Goal: Task Accomplishment & Management: Use online tool/utility

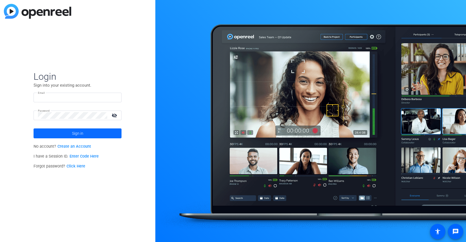
type input "[EMAIL_ADDRESS][DOMAIN_NAME]"
click at [99, 134] on span at bounding box center [78, 133] width 88 height 13
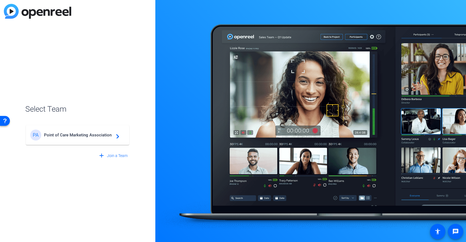
click at [100, 134] on span "Point of Care Marketing Association" at bounding box center [78, 134] width 69 height 5
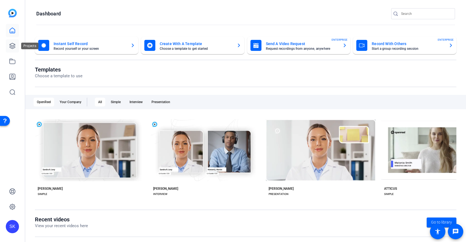
click at [15, 46] on icon at bounding box center [12, 45] width 5 height 5
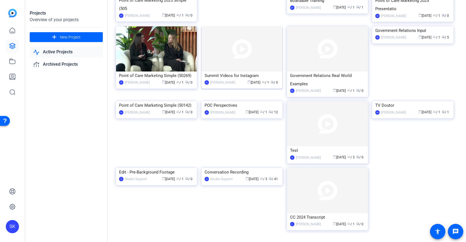
scroll to position [87, 0]
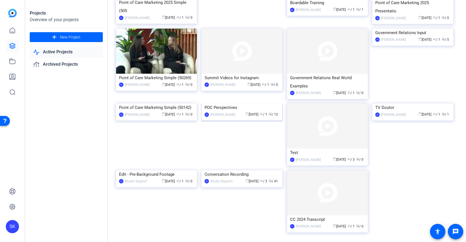
click at [248, 103] on img at bounding box center [241, 103] width 81 height 0
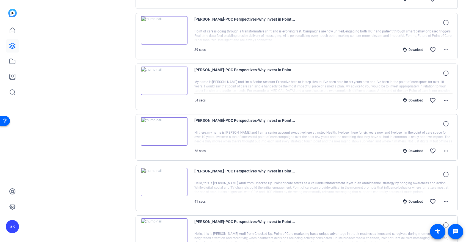
scroll to position [263, 0]
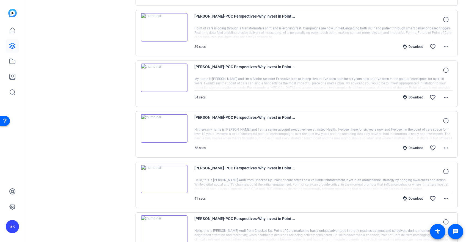
click at [164, 78] on img at bounding box center [164, 77] width 47 height 29
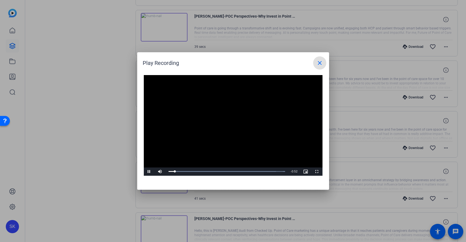
click at [318, 60] on mat-icon "close" at bounding box center [319, 63] width 7 height 7
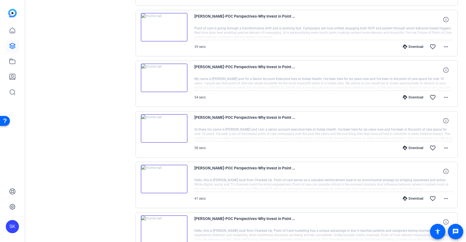
click at [264, 85] on div at bounding box center [323, 84] width 258 height 14
click at [163, 77] on img at bounding box center [164, 77] width 47 height 29
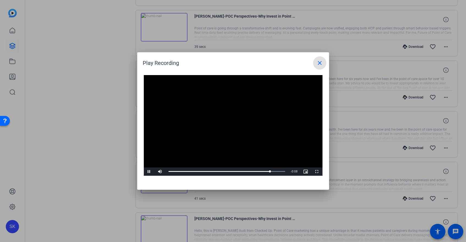
click at [317, 65] on mat-icon "close" at bounding box center [319, 63] width 7 height 7
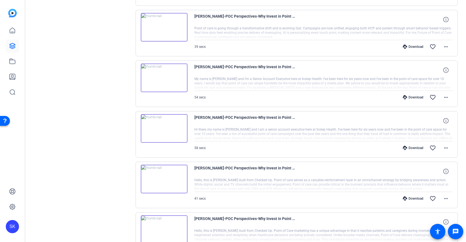
click at [420, 95] on div "Download" at bounding box center [413, 97] width 26 height 4
click at [446, 97] on mat-icon "more_horiz" at bounding box center [445, 97] width 7 height 7
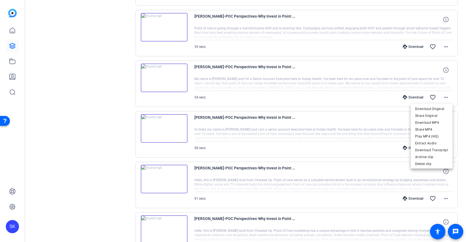
click at [264, 81] on div at bounding box center [233, 121] width 466 height 242
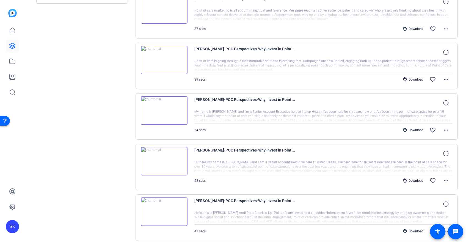
scroll to position [255, 0]
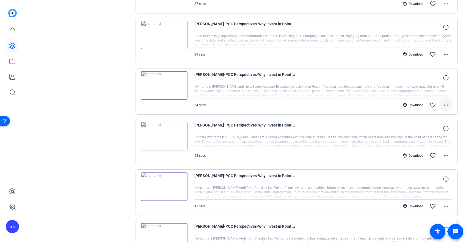
click at [447, 107] on mat-icon "more_horiz" at bounding box center [445, 105] width 7 height 7
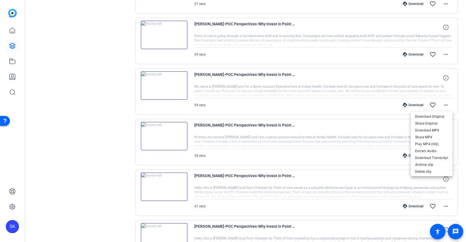
click at [7, 32] on div at bounding box center [233, 121] width 466 height 242
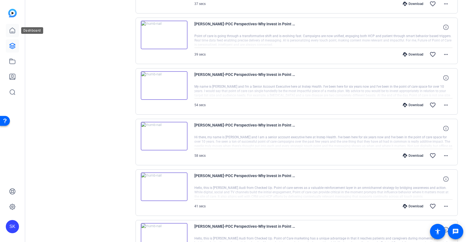
click at [12, 32] on icon at bounding box center [12, 30] width 5 height 5
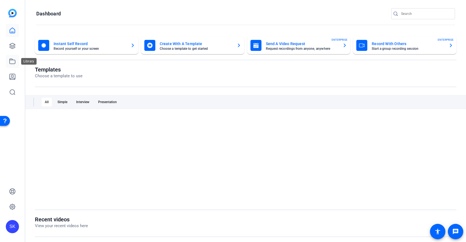
click at [12, 55] on link at bounding box center [12, 61] width 13 height 13
click at [14, 49] on icon at bounding box center [12, 46] width 7 height 7
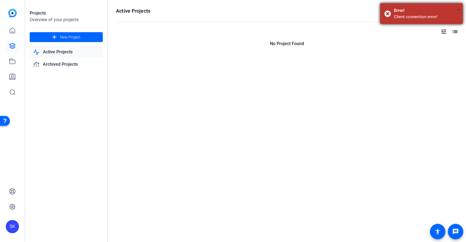
click at [459, 8] on span "×" at bounding box center [458, 10] width 3 height 7
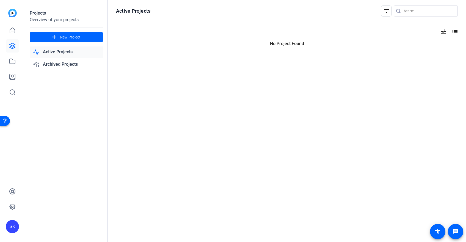
click at [145, 52] on div at bounding box center [287, 51] width 342 height 8
click at [7, 46] on link at bounding box center [12, 45] width 13 height 13
click at [11, 62] on icon at bounding box center [12, 61] width 7 height 7
click at [13, 60] on icon at bounding box center [12, 61] width 5 height 5
click at [13, 31] on icon at bounding box center [12, 30] width 7 height 7
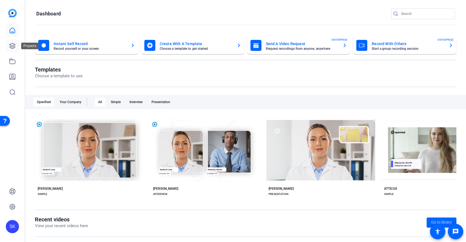
click at [14, 50] on link at bounding box center [12, 45] width 13 height 13
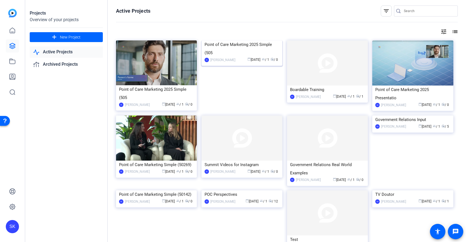
click at [254, 40] on img at bounding box center [241, 40] width 81 height 0
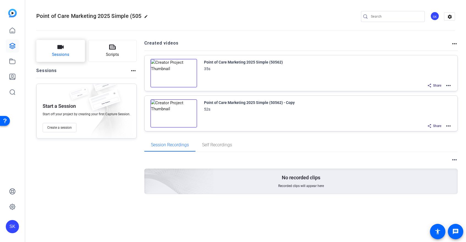
click at [64, 48] on button "Sessions" at bounding box center [60, 51] width 49 height 22
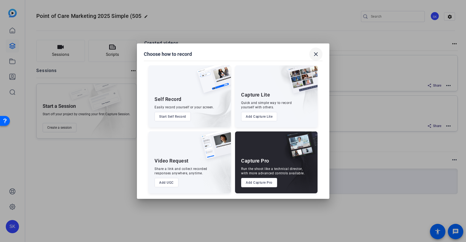
click at [313, 53] on mat-icon "close" at bounding box center [315, 54] width 7 height 7
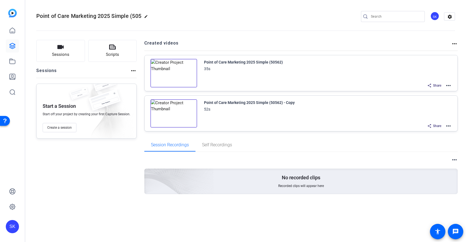
click at [451, 48] on div "Created videos more_horiz" at bounding box center [301, 45] width 314 height 11
click at [452, 47] on div "Created videos more_horiz" at bounding box center [301, 45] width 314 height 11
click at [452, 44] on mat-icon "more_horiz" at bounding box center [454, 43] width 7 height 7
click at [118, 51] on div at bounding box center [233, 121] width 466 height 242
click at [12, 78] on icon at bounding box center [12, 76] width 5 height 5
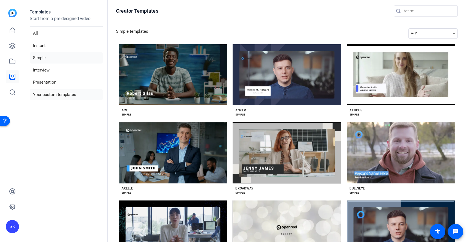
click at [60, 97] on li "Your custom templates" at bounding box center [66, 94] width 73 height 11
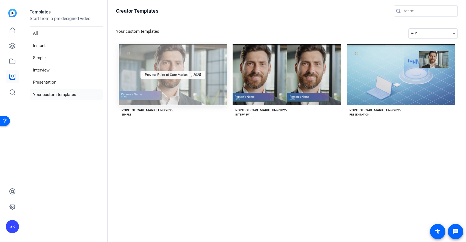
click at [180, 76] on span "Preview Point of Care Marketing 2025" at bounding box center [173, 74] width 56 height 3
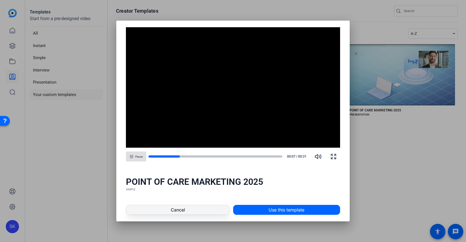
click at [203, 210] on span at bounding box center [177, 209] width 103 height 13
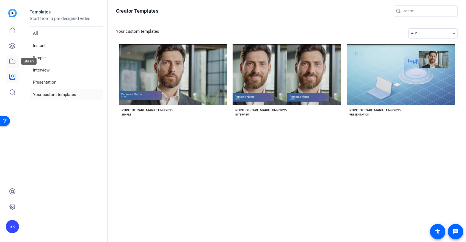
click at [15, 62] on icon at bounding box center [12, 61] width 5 height 5
click at [12, 62] on icon at bounding box center [12, 61] width 7 height 7
click at [13, 59] on icon at bounding box center [12, 61] width 7 height 7
click at [16, 58] on link at bounding box center [12, 61] width 13 height 13
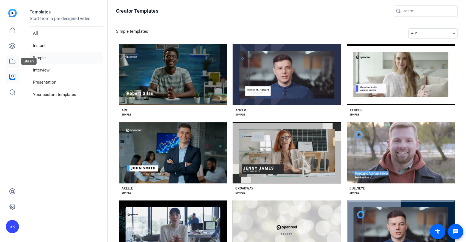
click at [11, 65] on link at bounding box center [12, 61] width 13 height 13
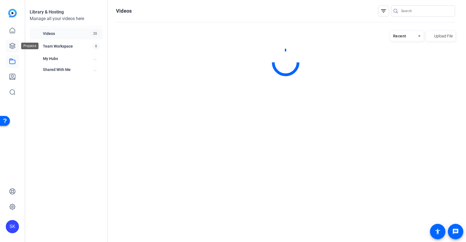
click at [12, 45] on icon at bounding box center [12, 46] width 7 height 7
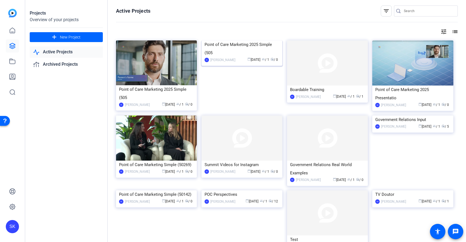
click at [230, 40] on img at bounding box center [241, 40] width 81 height 0
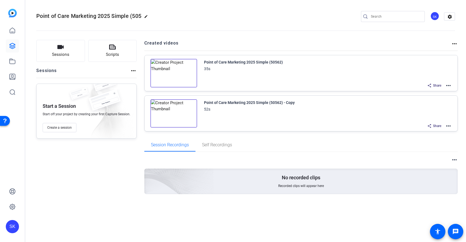
click at [192, 65] on img at bounding box center [173, 73] width 47 height 29
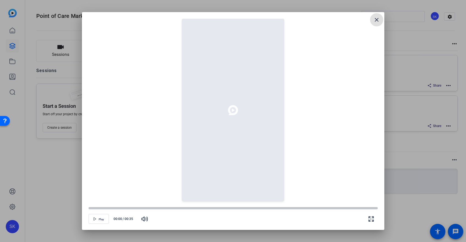
click at [377, 20] on mat-icon "close" at bounding box center [376, 19] width 7 height 7
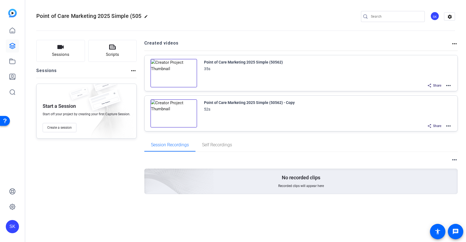
click at [451, 85] on mat-icon "more_horiz" at bounding box center [448, 85] width 7 height 7
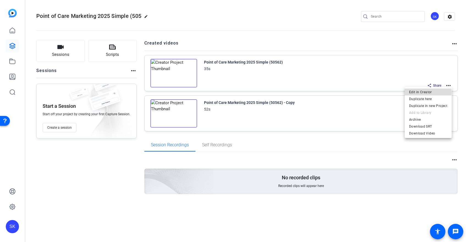
click at [423, 93] on span "Edit in Creator" at bounding box center [428, 92] width 38 height 7
